Goal: Navigation & Orientation: Find specific page/section

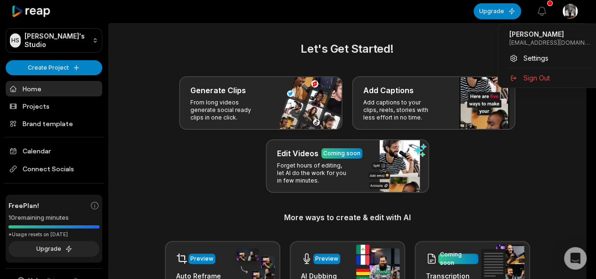
click at [574, 18] on html "HS Haseeb's Studio Create Project Home Projects Brand template Calendar Connect…" at bounding box center [298, 139] width 596 height 279
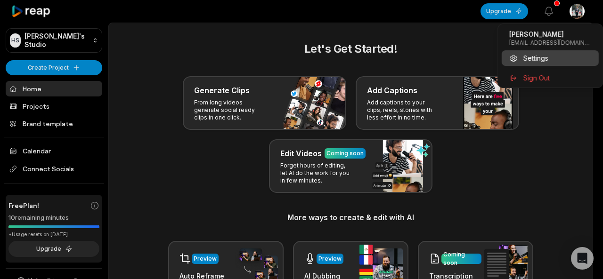
click at [536, 60] on span "Settings" at bounding box center [535, 58] width 25 height 10
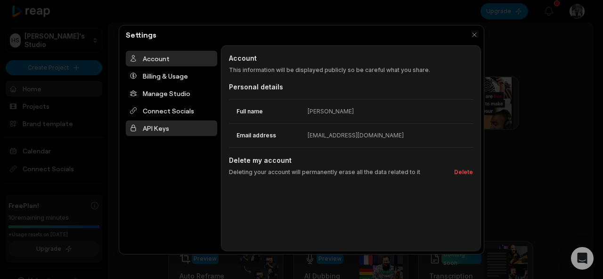
click at [145, 131] on div "API Keys" at bounding box center [171, 129] width 91 height 16
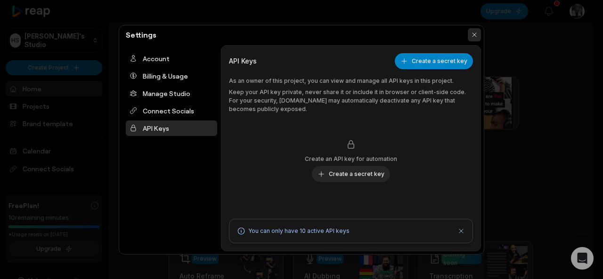
click at [473, 38] on button "button" at bounding box center [474, 34] width 13 height 13
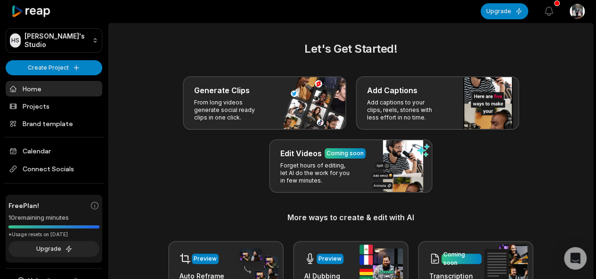
click at [30, 88] on link "Home" at bounding box center [54, 89] width 97 height 16
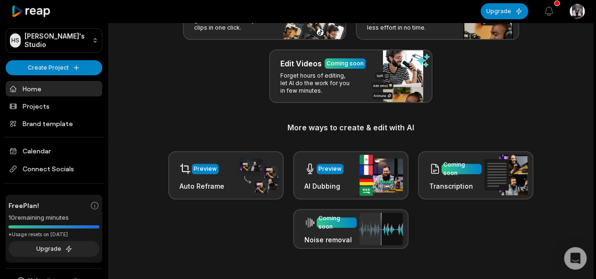
scroll to position [98, 0]
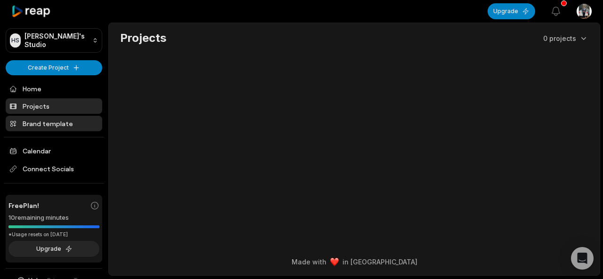
click at [43, 122] on link "Brand template" at bounding box center [54, 124] width 97 height 16
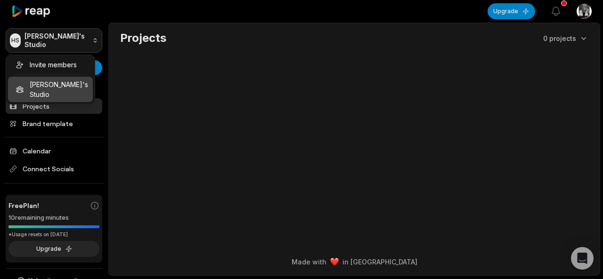
click at [75, 31] on html "HS Haseeb's Studio Create Project Home Projects Brand template Calendar Connect…" at bounding box center [301, 139] width 603 height 279
click at [167, 76] on html "HS Haseeb's Studio Create Project Home Projects Brand template Calendar Connect…" at bounding box center [301, 139] width 603 height 279
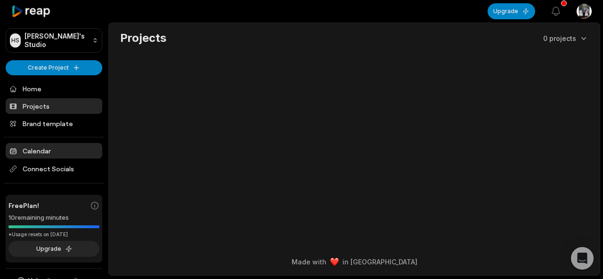
scroll to position [12, 0]
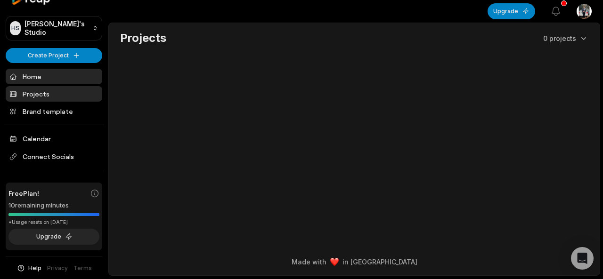
click at [24, 84] on link "Home" at bounding box center [54, 77] width 97 height 16
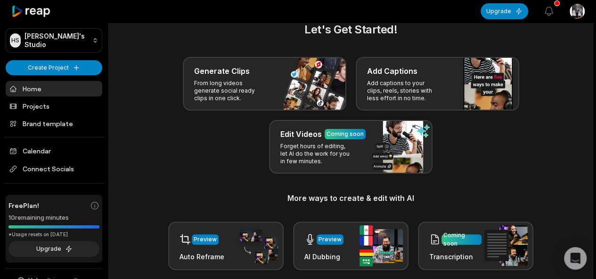
scroll to position [24, 0]
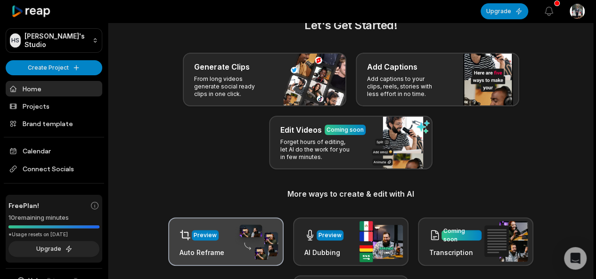
click at [238, 237] on img at bounding box center [256, 242] width 43 height 37
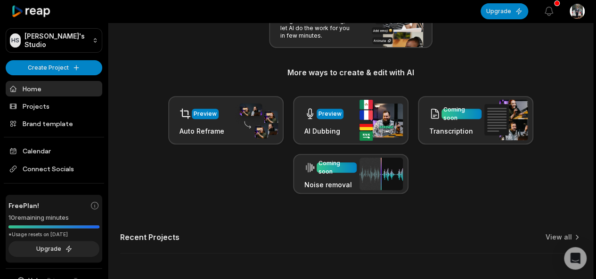
scroll to position [147, 0]
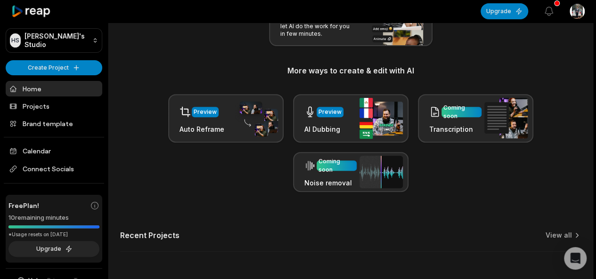
drag, startPoint x: 332, startPoint y: 187, endPoint x: 395, endPoint y: 228, distance: 75.7
click at [395, 228] on div "Let's Get Started! Generate Clips From long videos generate social ready clips …" at bounding box center [351, 79] width 484 height 370
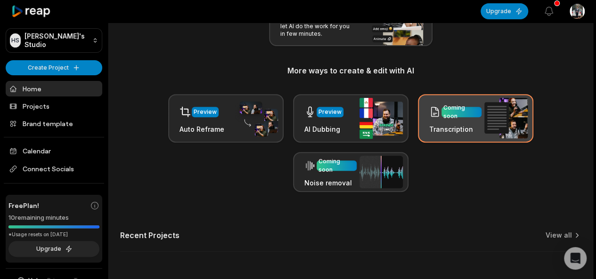
click at [461, 111] on div "Coming soon" at bounding box center [461, 112] width 36 height 17
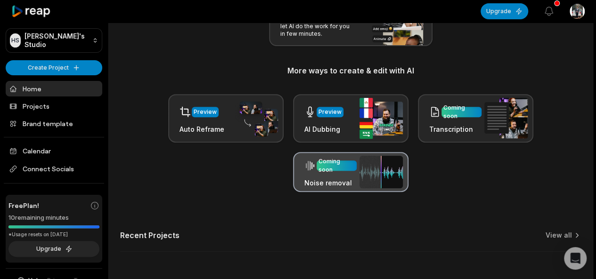
click at [363, 169] on img at bounding box center [380, 172] width 43 height 33
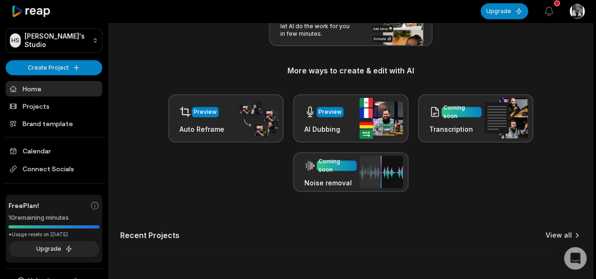
click at [569, 235] on link "View all" at bounding box center [558, 235] width 26 height 9
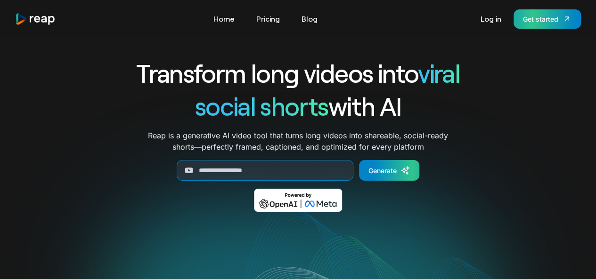
click at [537, 22] on div "Get started" at bounding box center [540, 19] width 35 height 10
click at [496, 20] on link "Log in" at bounding box center [491, 18] width 30 height 15
click at [311, 19] on link "Blog" at bounding box center [309, 18] width 25 height 15
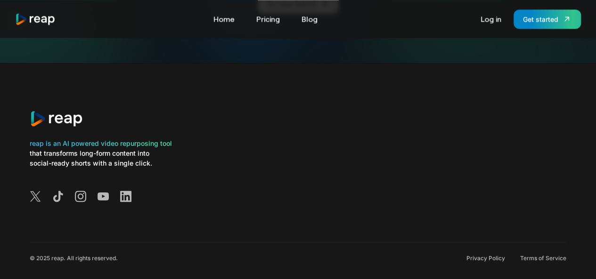
scroll to position [2387, 0]
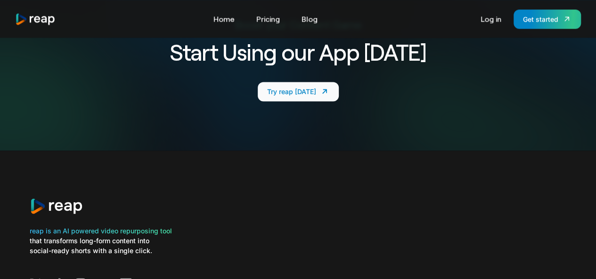
click at [303, 87] on div "Try reap today" at bounding box center [291, 92] width 49 height 10
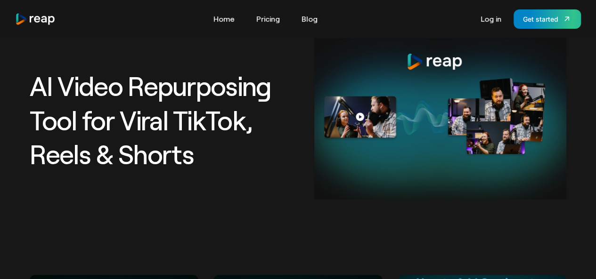
scroll to position [0, 0]
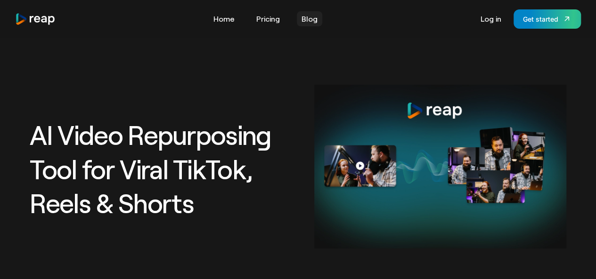
click at [308, 15] on link "Blog" at bounding box center [309, 18] width 25 height 15
click at [228, 23] on link "Home" at bounding box center [224, 18] width 31 height 15
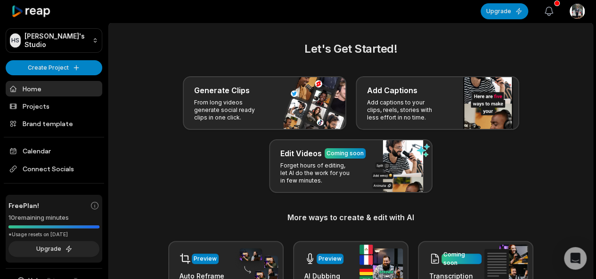
click at [540, 11] on button "View notifications" at bounding box center [548, 11] width 21 height 21
click at [551, 11] on icon "button" at bounding box center [548, 11] width 11 height 11
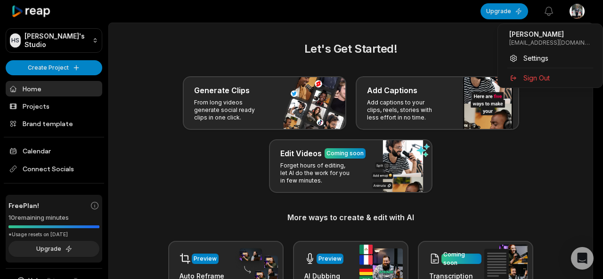
click at [573, 13] on html "HS Haseeb's Studio Create Project Home Projects Brand template Calendar Connect…" at bounding box center [301, 139] width 603 height 279
click at [47, 168] on html "HS Haseeb's Studio Create Project Home Projects Brand template Calendar Connect…" at bounding box center [301, 139] width 603 height 279
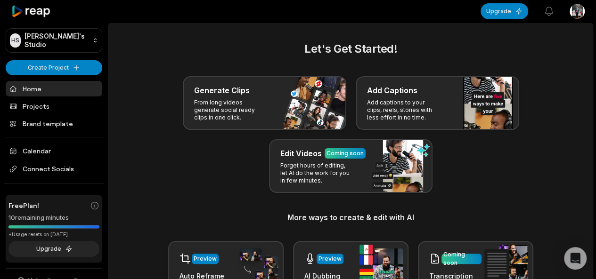
click at [47, 168] on span "Connect Socials" at bounding box center [54, 169] width 97 height 17
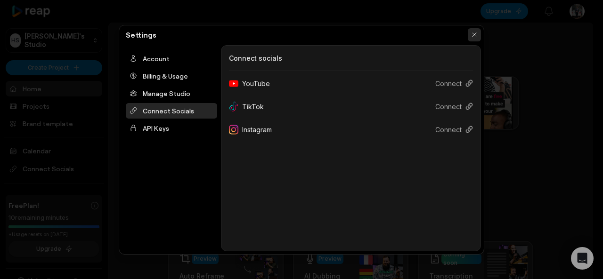
click at [476, 33] on button "button" at bounding box center [474, 34] width 13 height 13
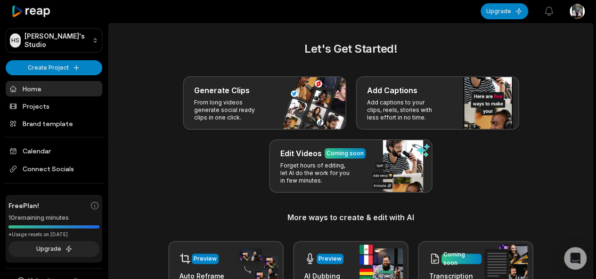
click at [564, 11] on div "Upgrade View notifications Open user menu" at bounding box center [532, 11] width 104 height 22
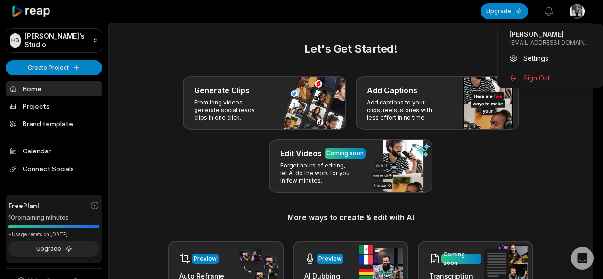
click at [571, 12] on html "HS Haseeb's Studio Create Project Home Projects Brand template Calendar Connect…" at bounding box center [301, 139] width 603 height 279
click at [534, 53] on span "Settings" at bounding box center [535, 58] width 25 height 10
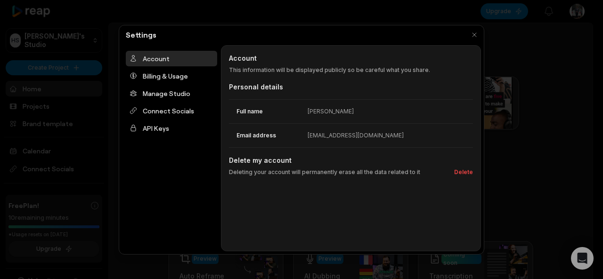
click at [182, 16] on div at bounding box center [301, 139] width 603 height 279
